Goal: Task Accomplishment & Management: Use online tool/utility

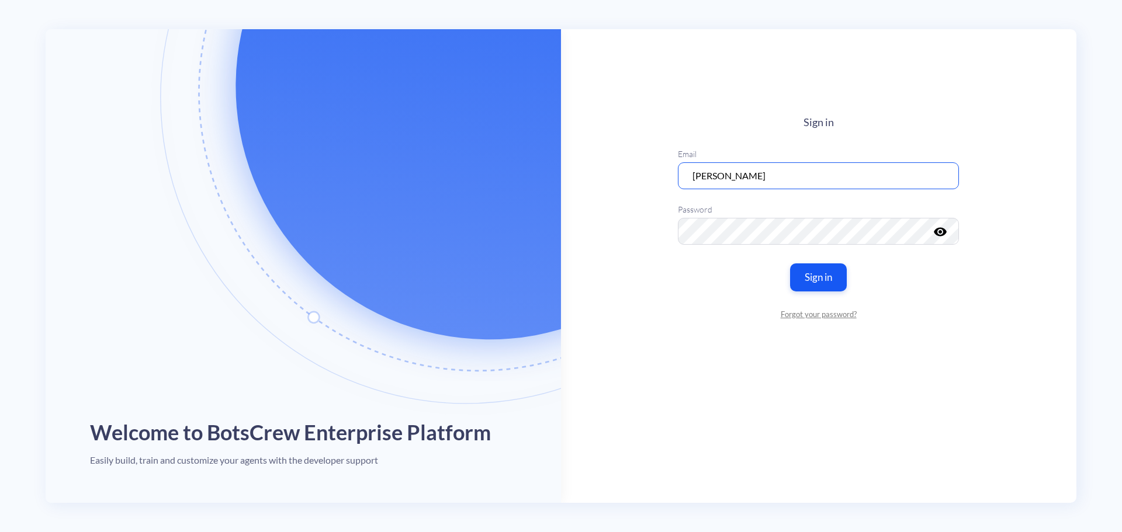
drag, startPoint x: 757, startPoint y: 182, endPoint x: 625, endPoint y: 168, distance: 133.4
click at [625, 168] on main "Sign in Email [PERSON_NAME] Password visibility Sign in Forgot your password?" at bounding box center [818, 266] width 515 height 474
type input "[DOMAIN_NAME][EMAIL_ADDRESS][DOMAIN_NAME]"
type input "[PERSON_NAME]"
click at [813, 287] on button "Sign in" at bounding box center [819, 276] width 60 height 29
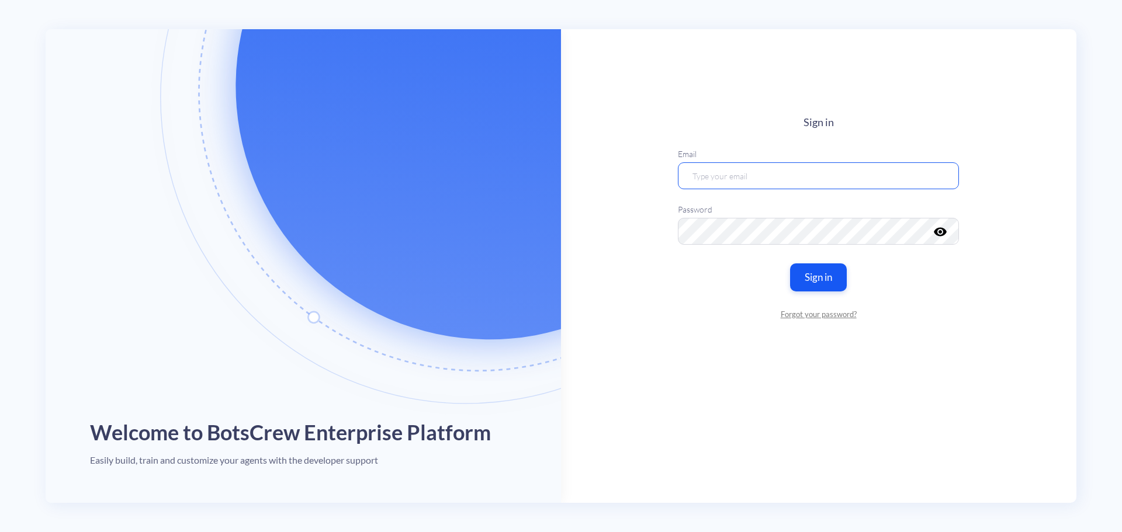
type input "[PERSON_NAME]"
click at [883, 399] on main "Sign in Email [PERSON_NAME] Password visibility Sign in Forgot your password?" at bounding box center [818, 266] width 515 height 474
